Goal: Transaction & Acquisition: Book appointment/travel/reservation

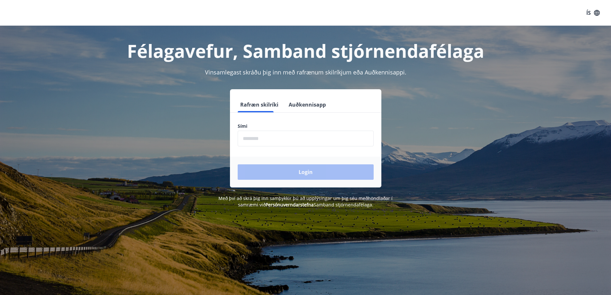
click at [261, 140] on input "phone" at bounding box center [306, 139] width 136 height 16
type input "********"
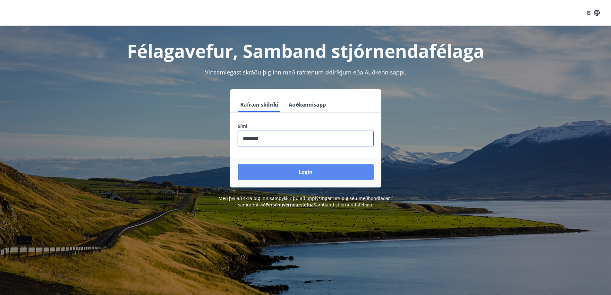
click at [238, 164] on button "Login" at bounding box center [306, 171] width 136 height 15
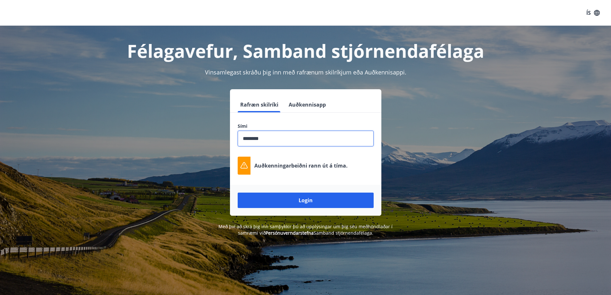
click at [238, 192] on button "Login" at bounding box center [306, 199] width 136 height 15
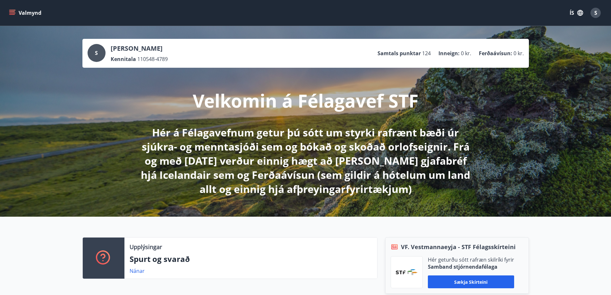
click at [24, 12] on button "Valmynd" at bounding box center [26, 13] width 36 height 12
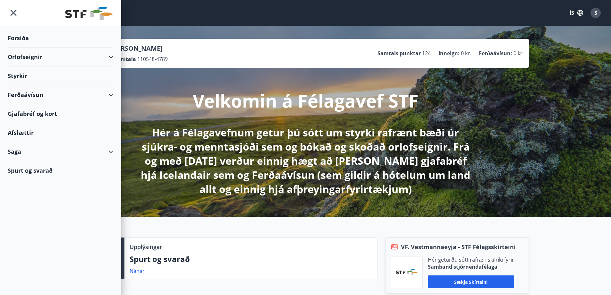
click at [33, 56] on div "Orlofseignir" at bounding box center [61, 56] width 106 height 19
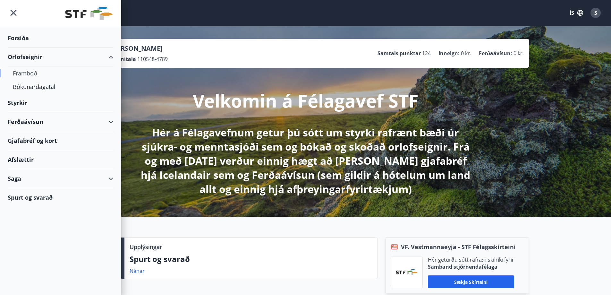
click at [33, 74] on div "Framboð" at bounding box center [60, 72] width 95 height 13
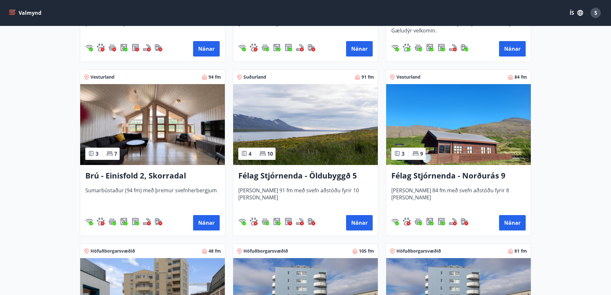
scroll to position [417, 0]
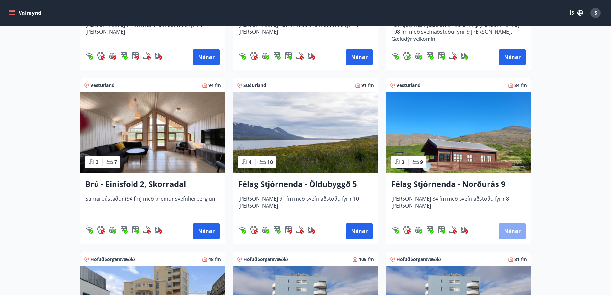
click at [519, 228] on button "Nánar" at bounding box center [512, 230] width 27 height 15
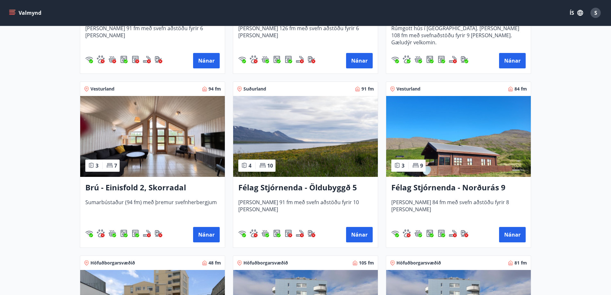
scroll to position [417, 0]
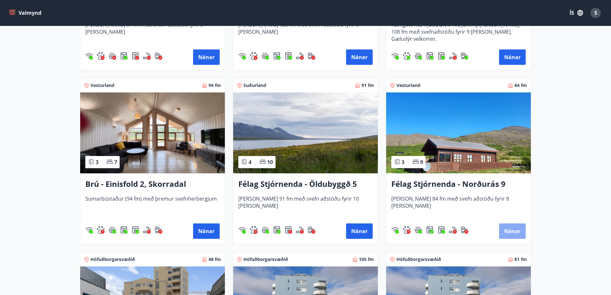
click at [513, 227] on button "Nánar" at bounding box center [512, 230] width 27 height 15
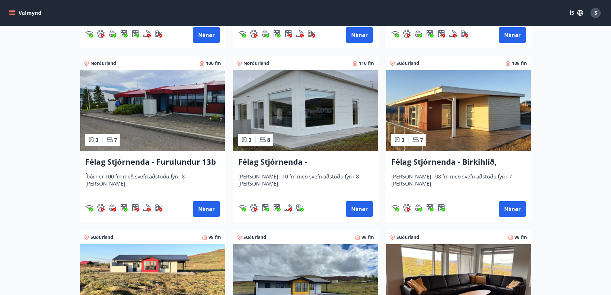
scroll to position [1315, 0]
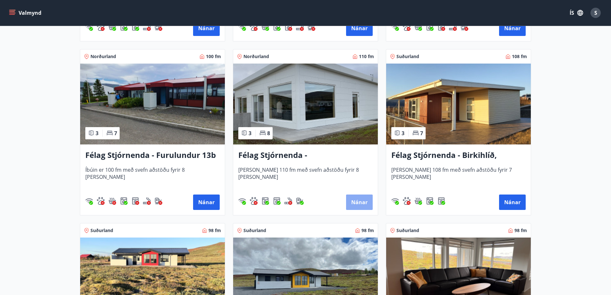
click at [358, 200] on button "Nánar" at bounding box center [359, 201] width 27 height 15
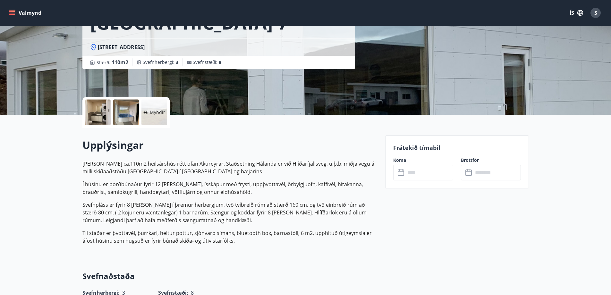
scroll to position [96, 0]
